Goal: Transaction & Acquisition: Purchase product/service

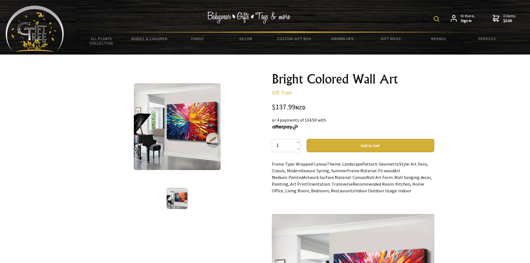
click at [320, 146] on button "Add to Cart" at bounding box center [370, 145] width 128 height 13
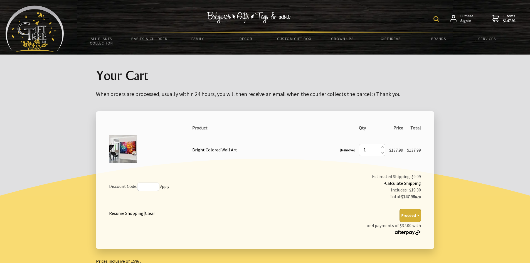
click at [410, 217] on button "Proceed >" at bounding box center [409, 215] width 21 height 13
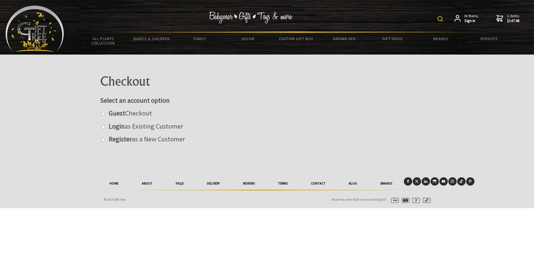
click at [104, 114] on input "radio" at bounding box center [103, 114] width 4 height 4
radio input "true"
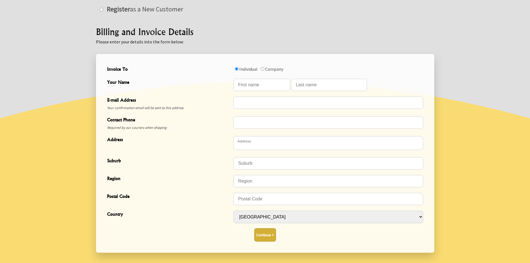
scroll to position [139, 0]
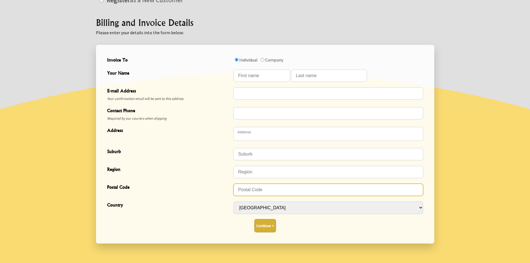
click at [256, 190] on input "Postal Code" at bounding box center [328, 190] width 190 height 12
type input "5713"
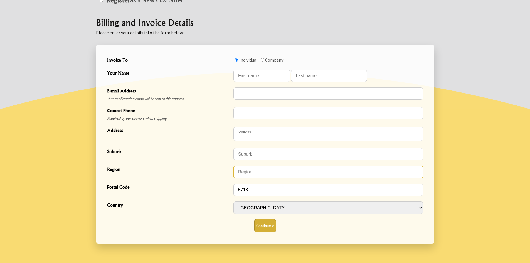
click at [250, 172] on input "Region" at bounding box center [328, 172] width 190 height 12
type input "wellinton"
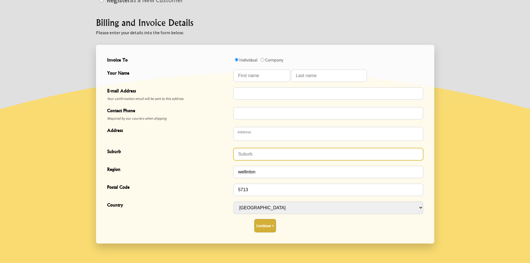
click at [252, 152] on input "Suburb" at bounding box center [328, 154] width 190 height 12
type input "carterton"
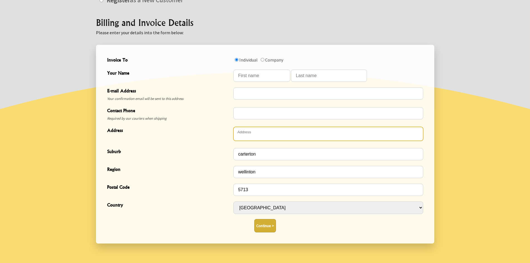
click at [249, 137] on textarea "Address" at bounding box center [328, 134] width 190 height 14
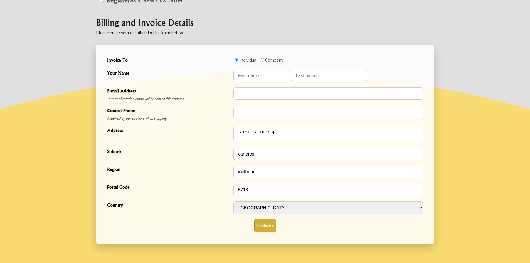
type textarea "[STREET_ADDRESS]"
type input "Carterton"
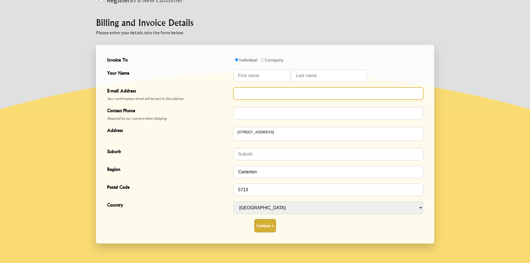
click at [256, 95] on input "E-mail Address" at bounding box center [328, 93] width 190 height 12
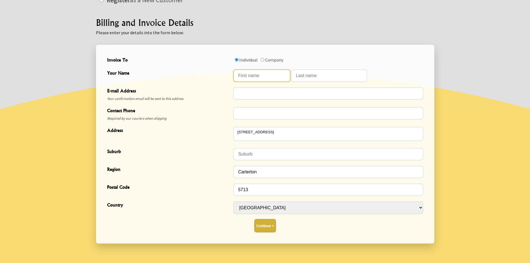
click at [249, 76] on input "Your Name" at bounding box center [261, 76] width 57 height 12
type input "Nirmal"
click at [342, 75] on input "Your Name" at bounding box center [329, 76] width 76 height 12
type input "Grewal"
type input "evelyn.grewal@solwaycollege.school.nz"
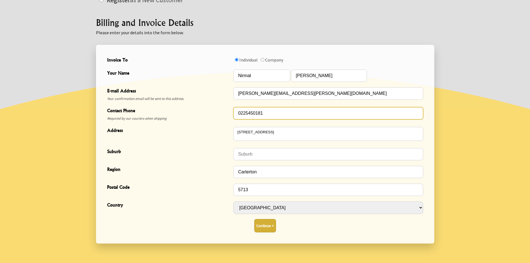
click at [294, 110] on input "0225450181" at bounding box center [328, 113] width 190 height 12
type input "0"
type input "0220700200"
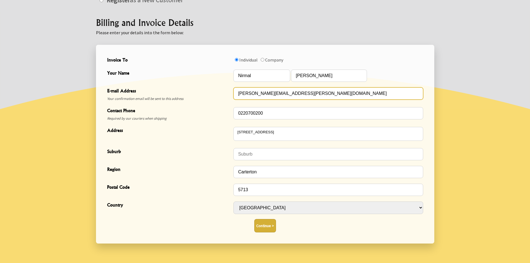
drag, startPoint x: 327, startPoint y: 91, endPoint x: 228, endPoint y: 88, distance: 98.8
click at [228, 88] on div "E-mail Address Your confirmation email will be sent to this address evelyn.grew…" at bounding box center [265, 95] width 320 height 20
type input "[EMAIL_ADDRESS][DOMAIN_NAME]"
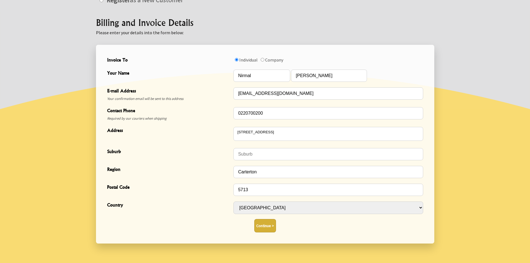
click at [264, 224] on button "Continue >" at bounding box center [265, 225] width 22 height 13
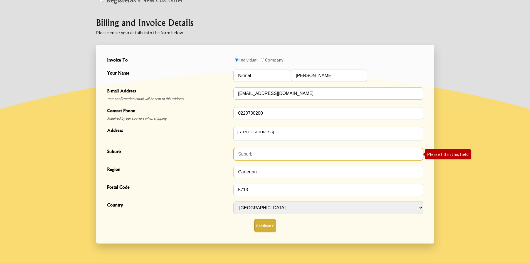
click at [338, 155] on input "Suburb" at bounding box center [328, 154] width 190 height 12
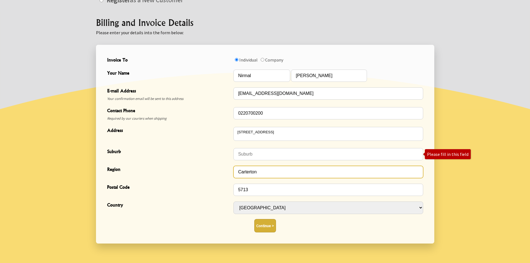
drag, startPoint x: 279, startPoint y: 174, endPoint x: 236, endPoint y: 175, distance: 42.6
click at [236, 175] on input "Carterton" at bounding box center [328, 172] width 190 height 12
type input "Wellington"
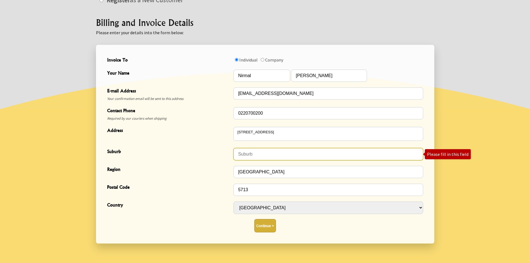
drag, startPoint x: 240, startPoint y: 156, endPoint x: 241, endPoint y: 153, distance: 3.2
click at [241, 154] on input "Suburb" at bounding box center [328, 154] width 190 height 12
type input "Caterton"
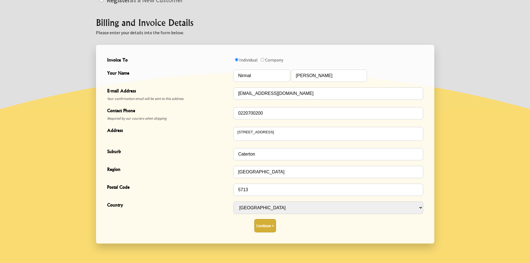
click at [260, 226] on button "Continue >" at bounding box center [265, 225] width 22 height 13
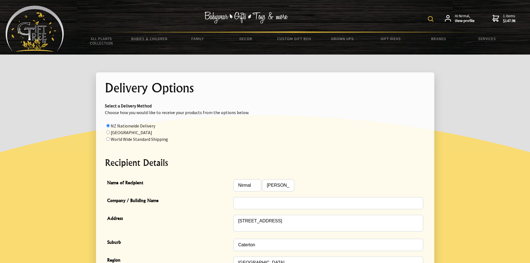
click at [191, 200] on span "Company / Building Name" at bounding box center [168, 201] width 123 height 8
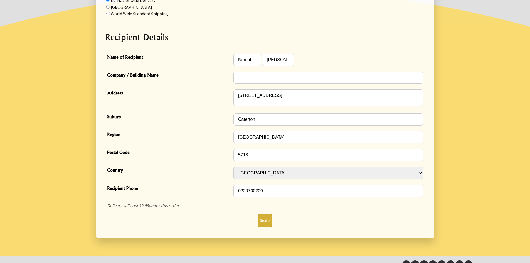
scroll to position [139, 0]
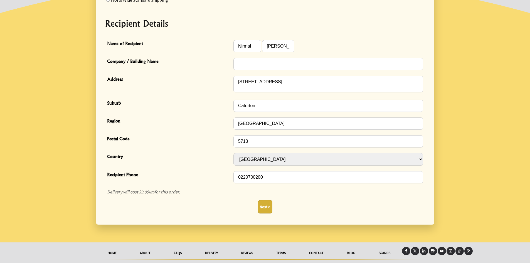
click at [267, 206] on button "Next >" at bounding box center [265, 206] width 14 height 13
